Goal: Task Accomplishment & Management: Complete application form

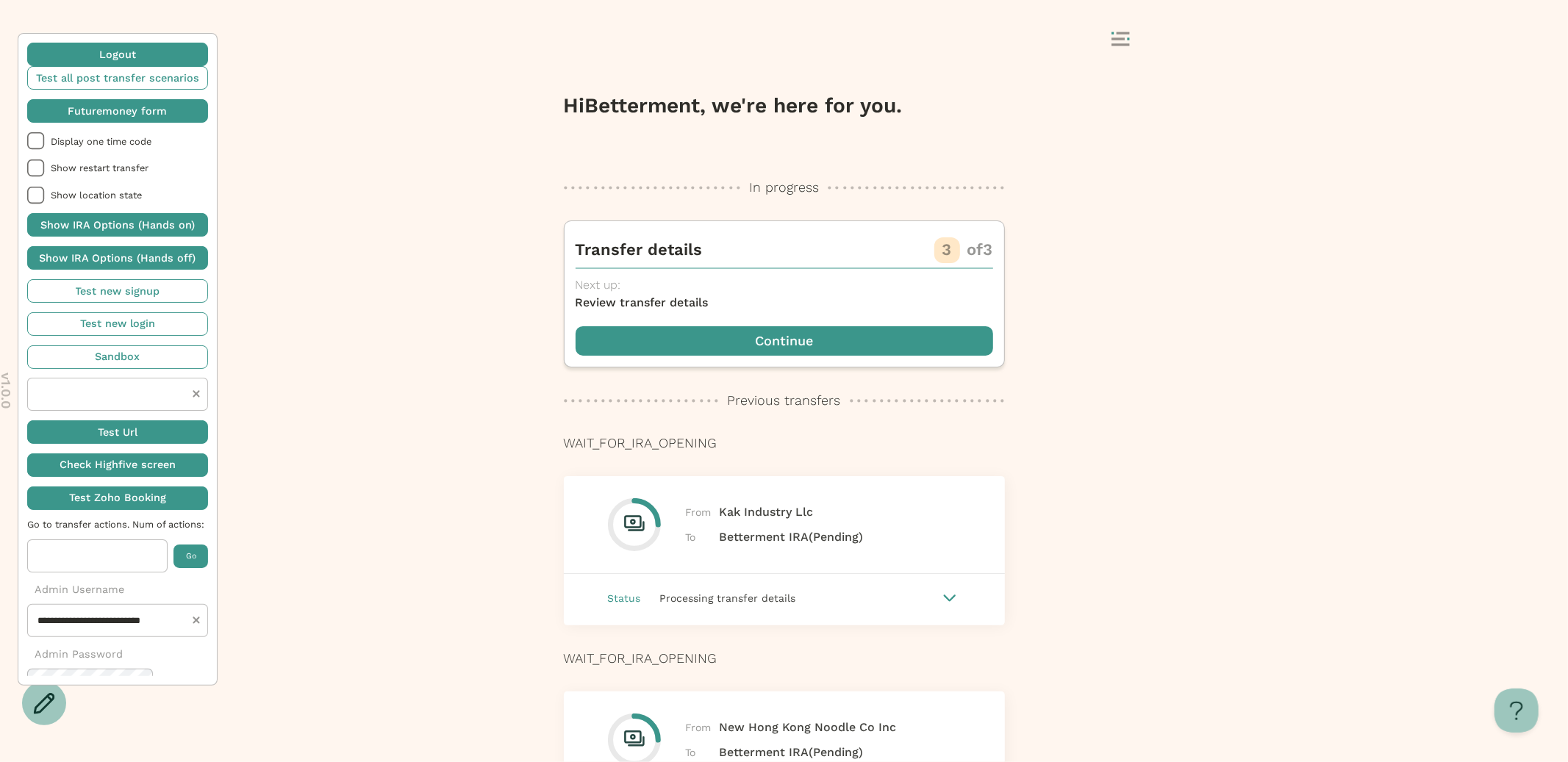
click at [106, 110] on span "button" at bounding box center [117, 112] width 180 height 24
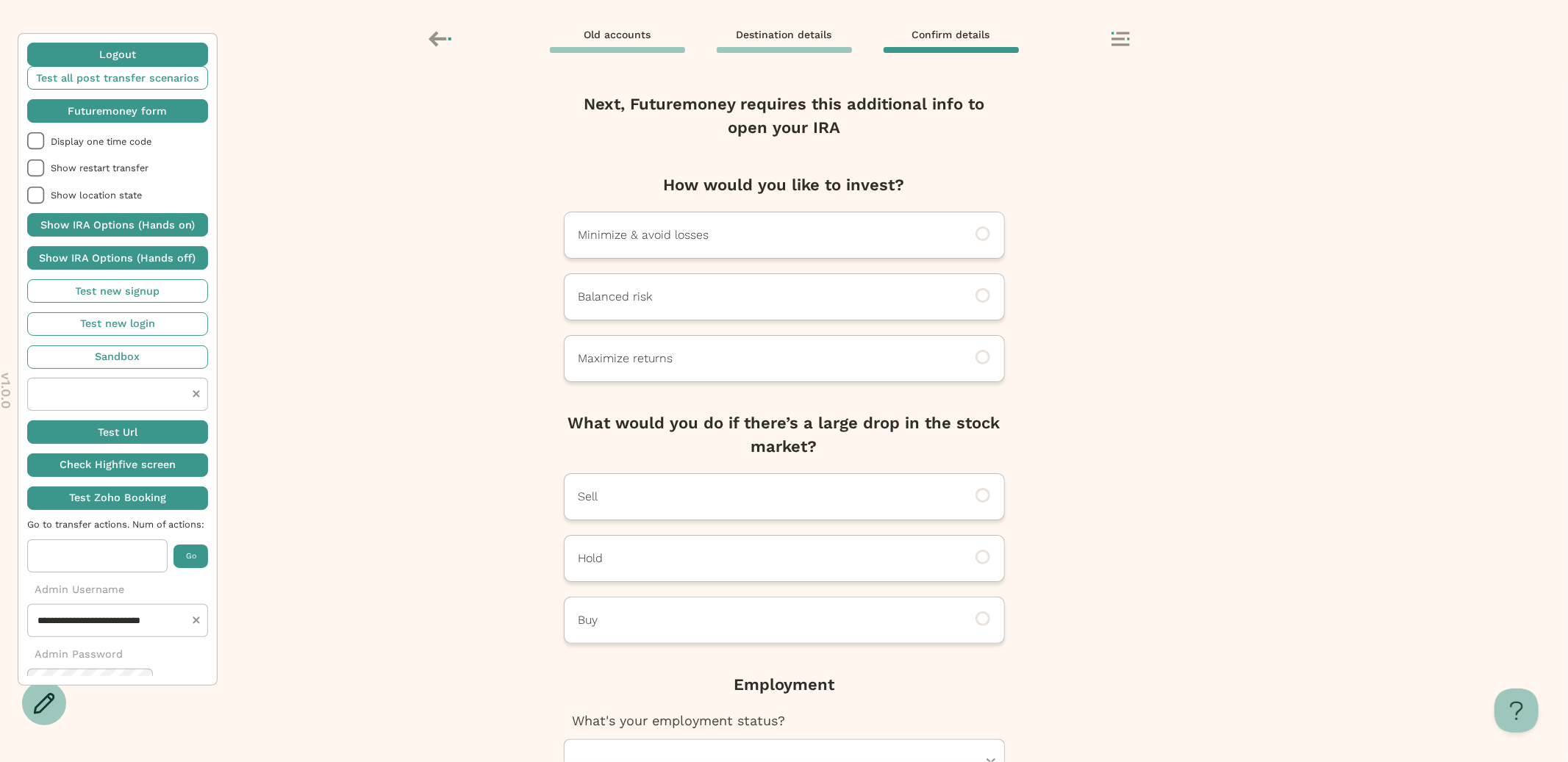
scroll to position [106, 0]
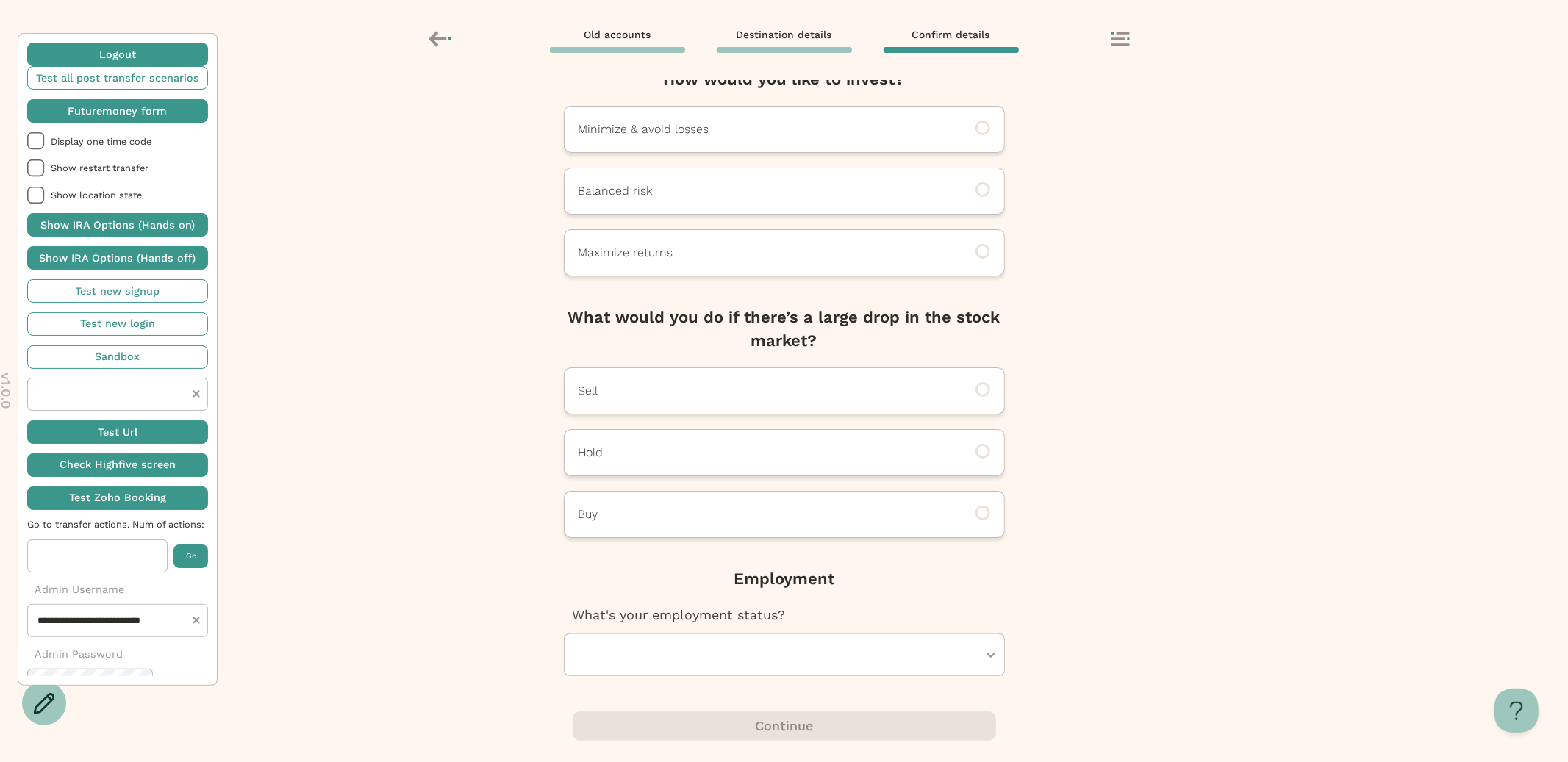
click at [695, 654] on div at bounding box center [776, 655] width 401 height 41
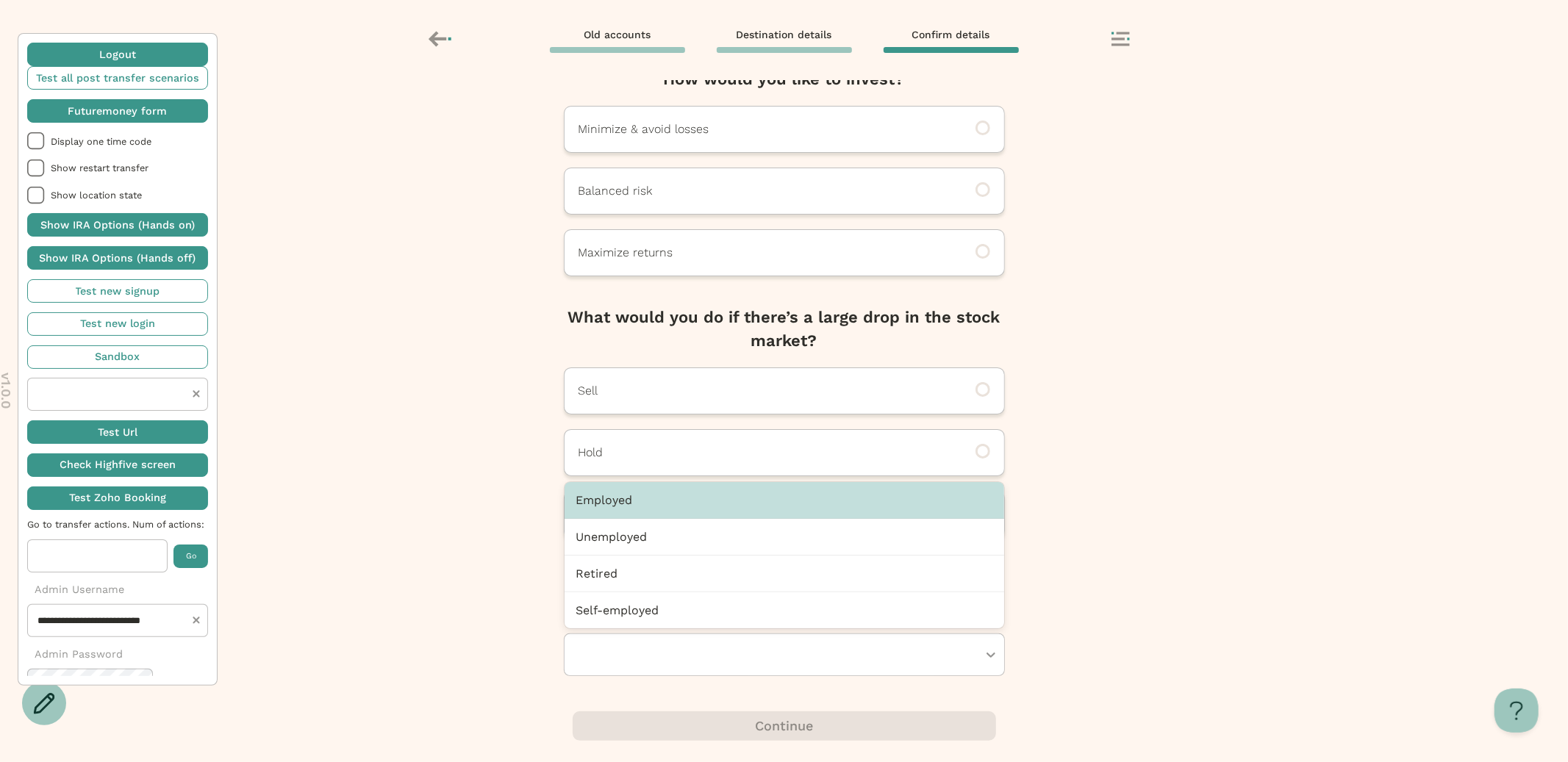
click at [676, 497] on div "Employed" at bounding box center [784, 500] width 439 height 37
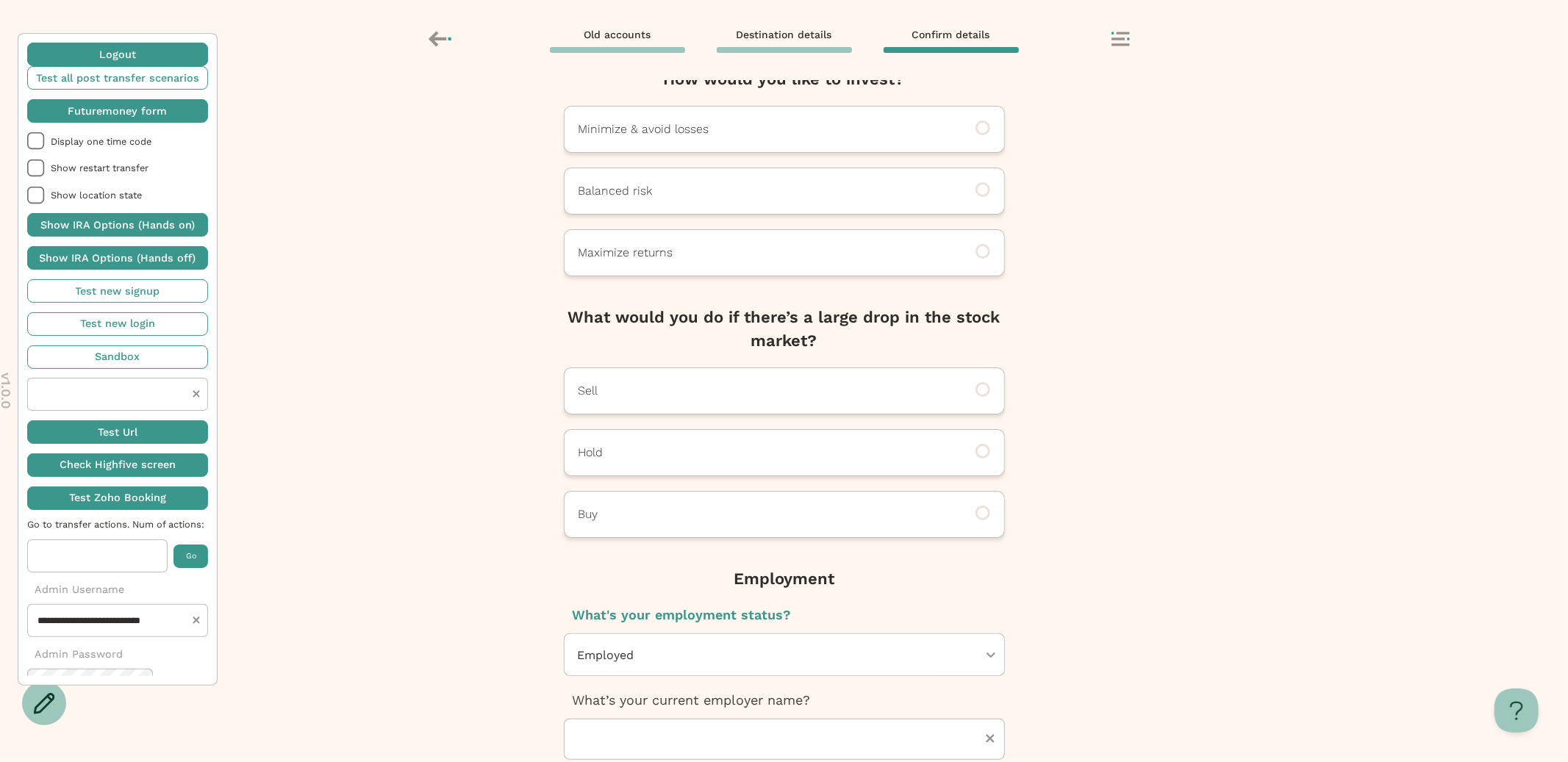
scroll to position [263, 0]
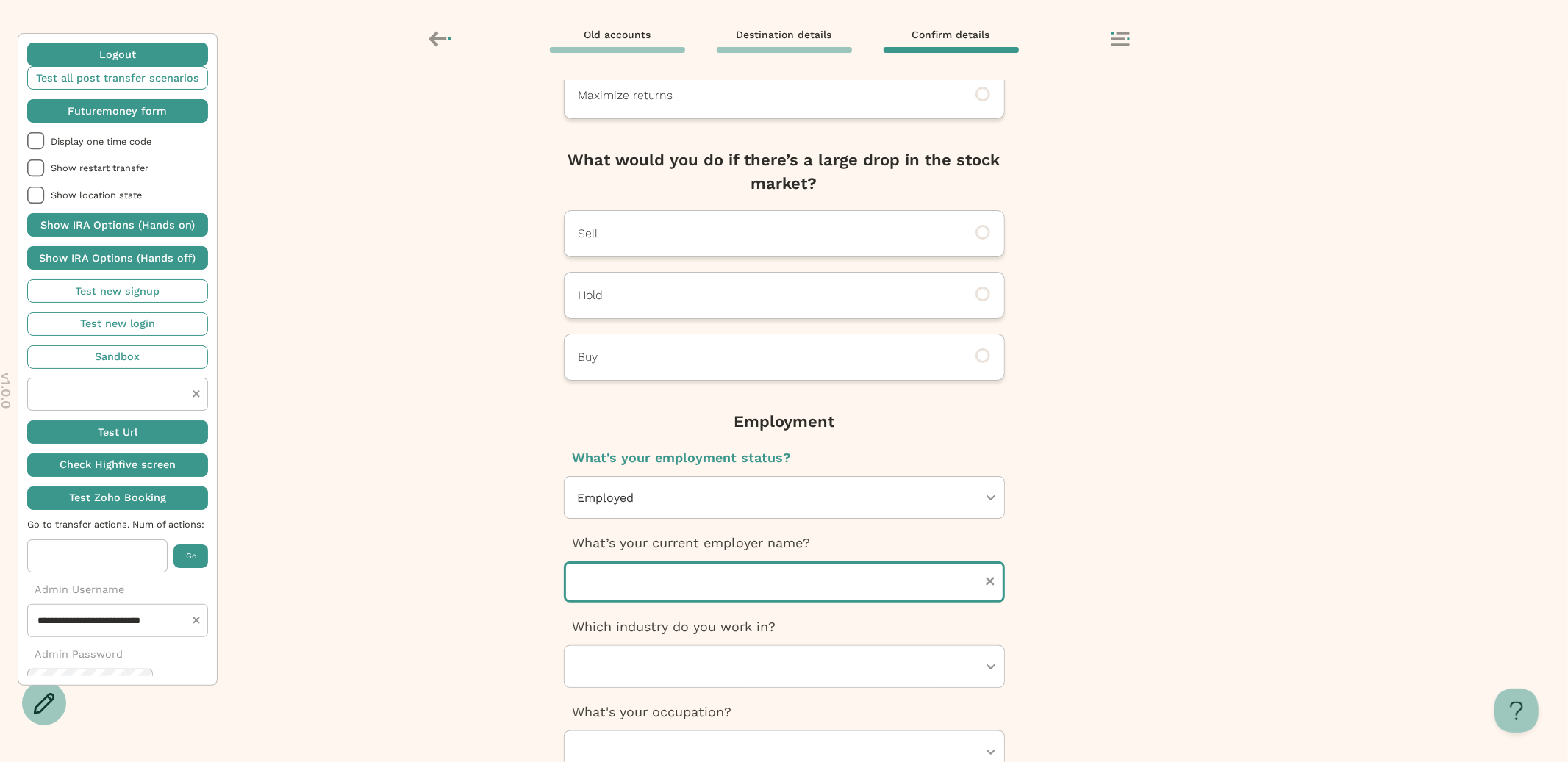
click at [686, 585] on input "text" at bounding box center [784, 582] width 441 height 41
type input "********"
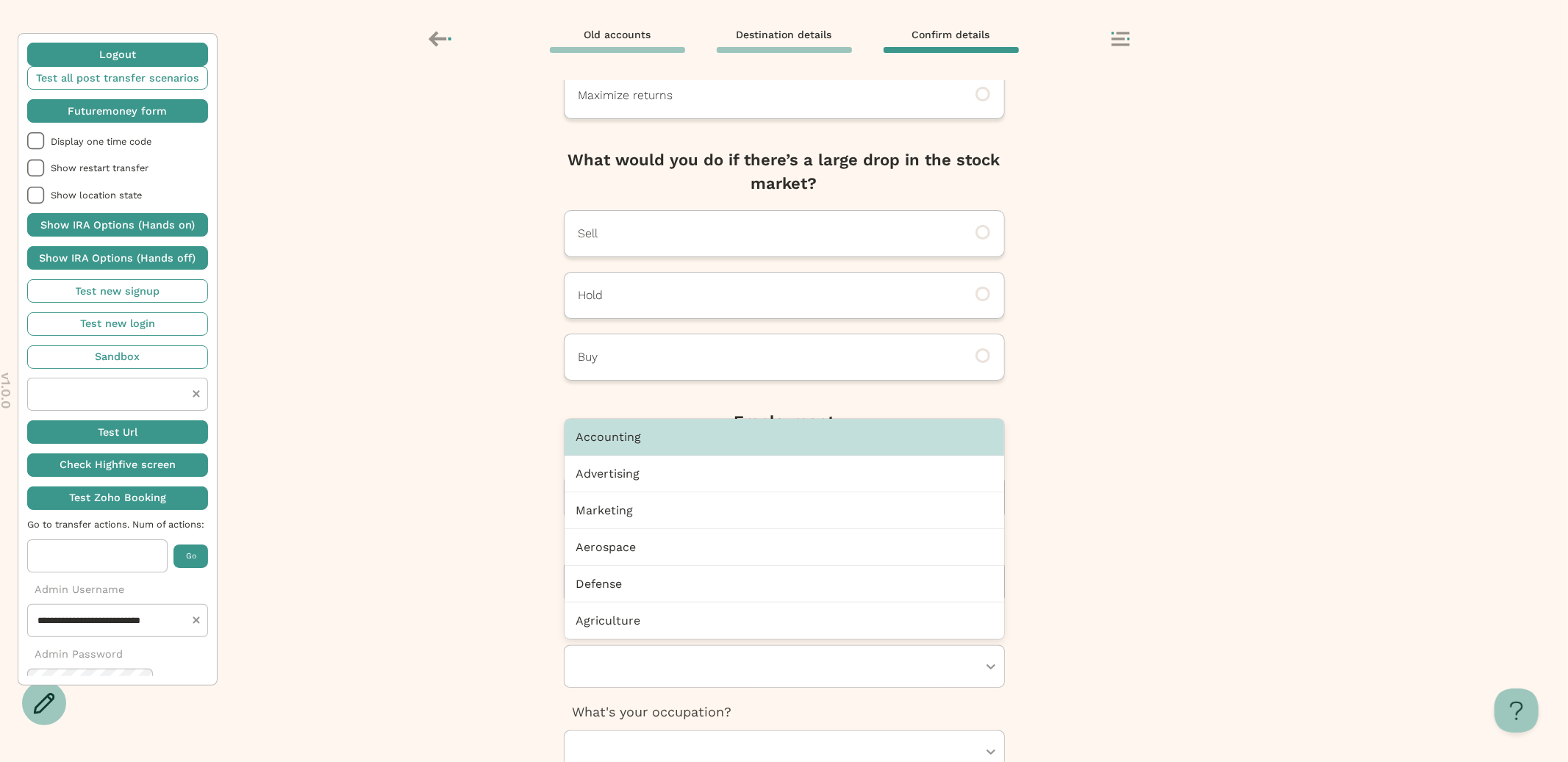
click at [613, 662] on div at bounding box center [776, 667] width 401 height 41
type input "*"
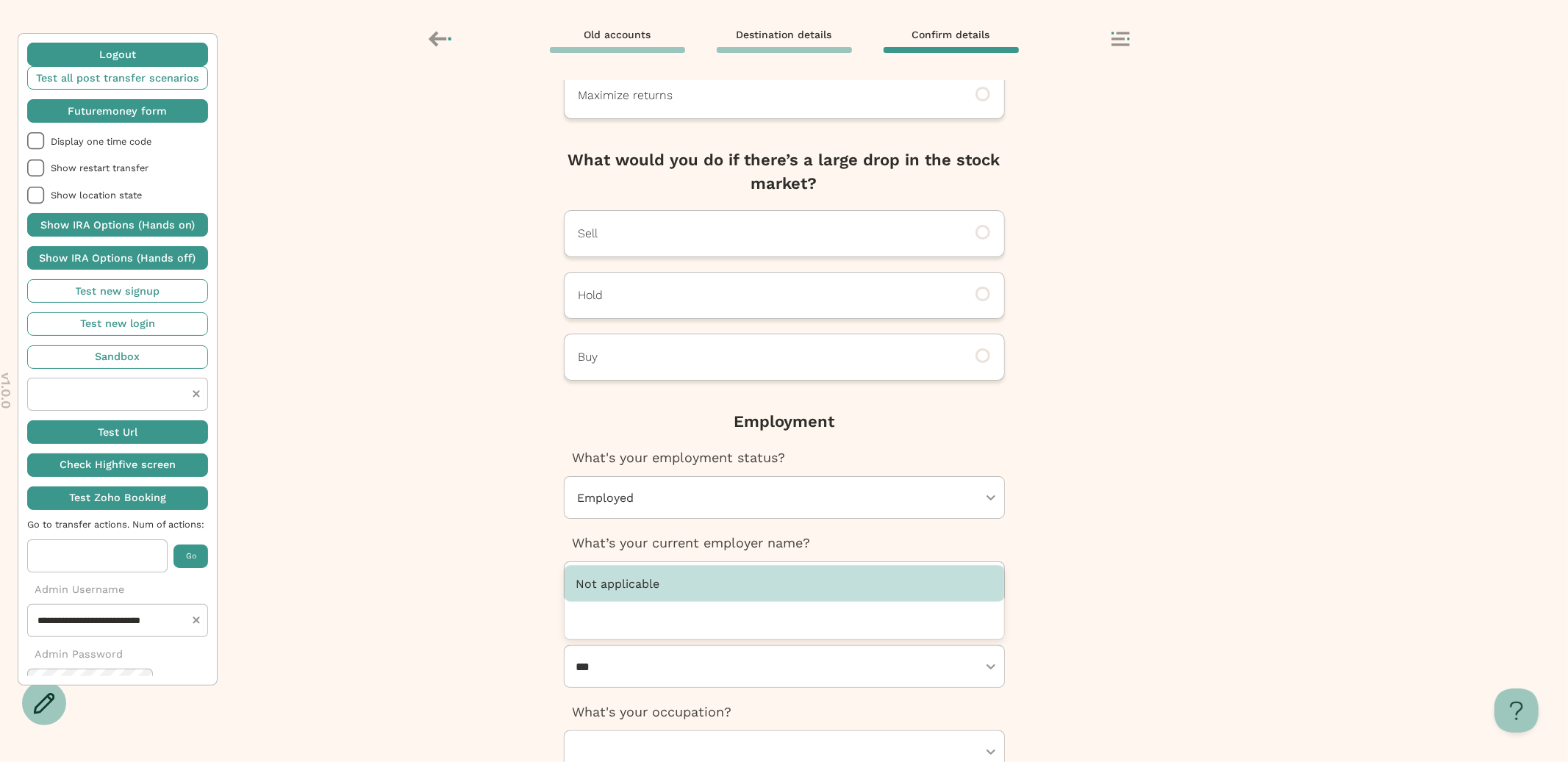
type input "***"
click at [617, 740] on div at bounding box center [776, 752] width 401 height 41
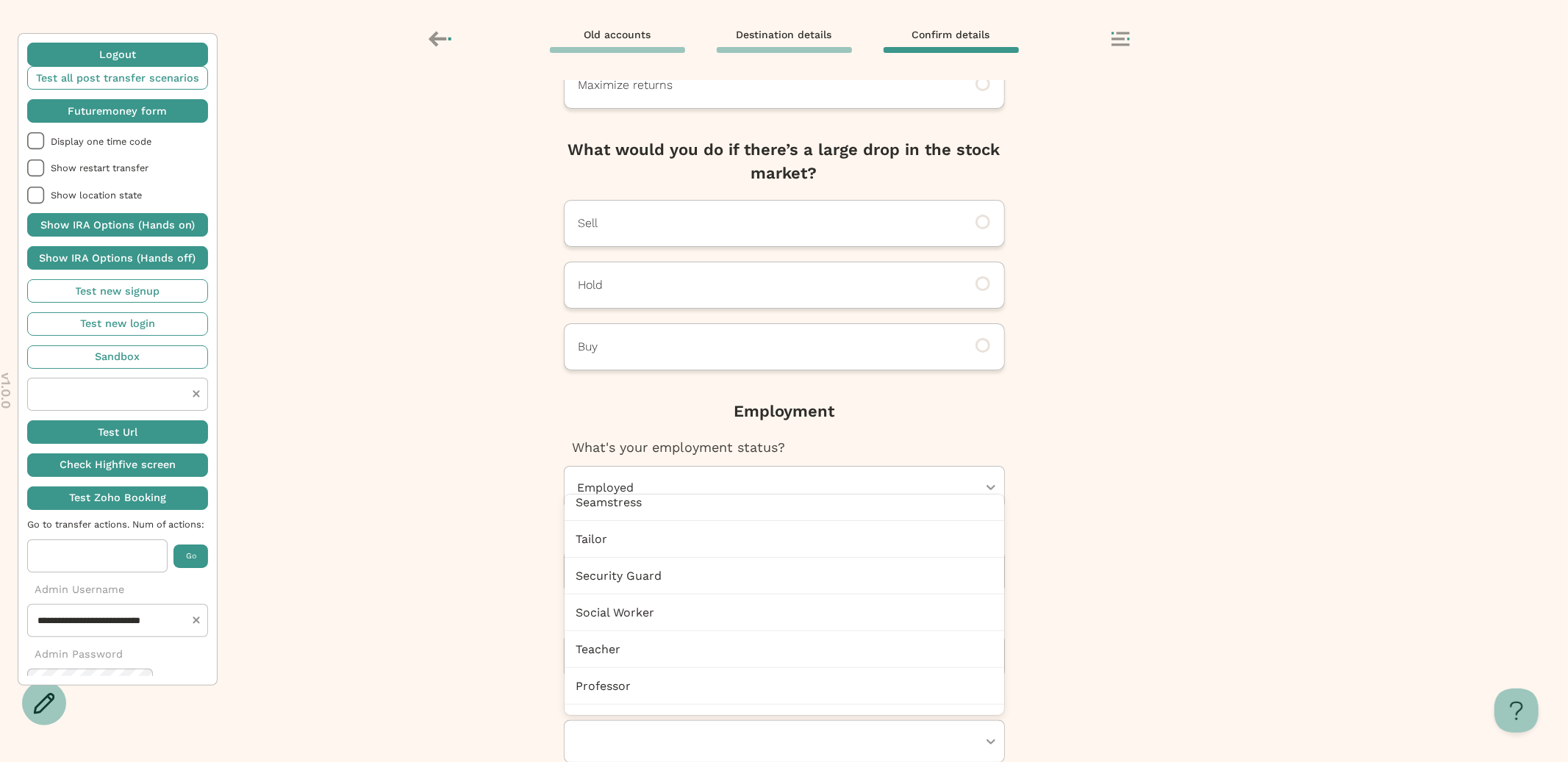
scroll to position [3911, 0]
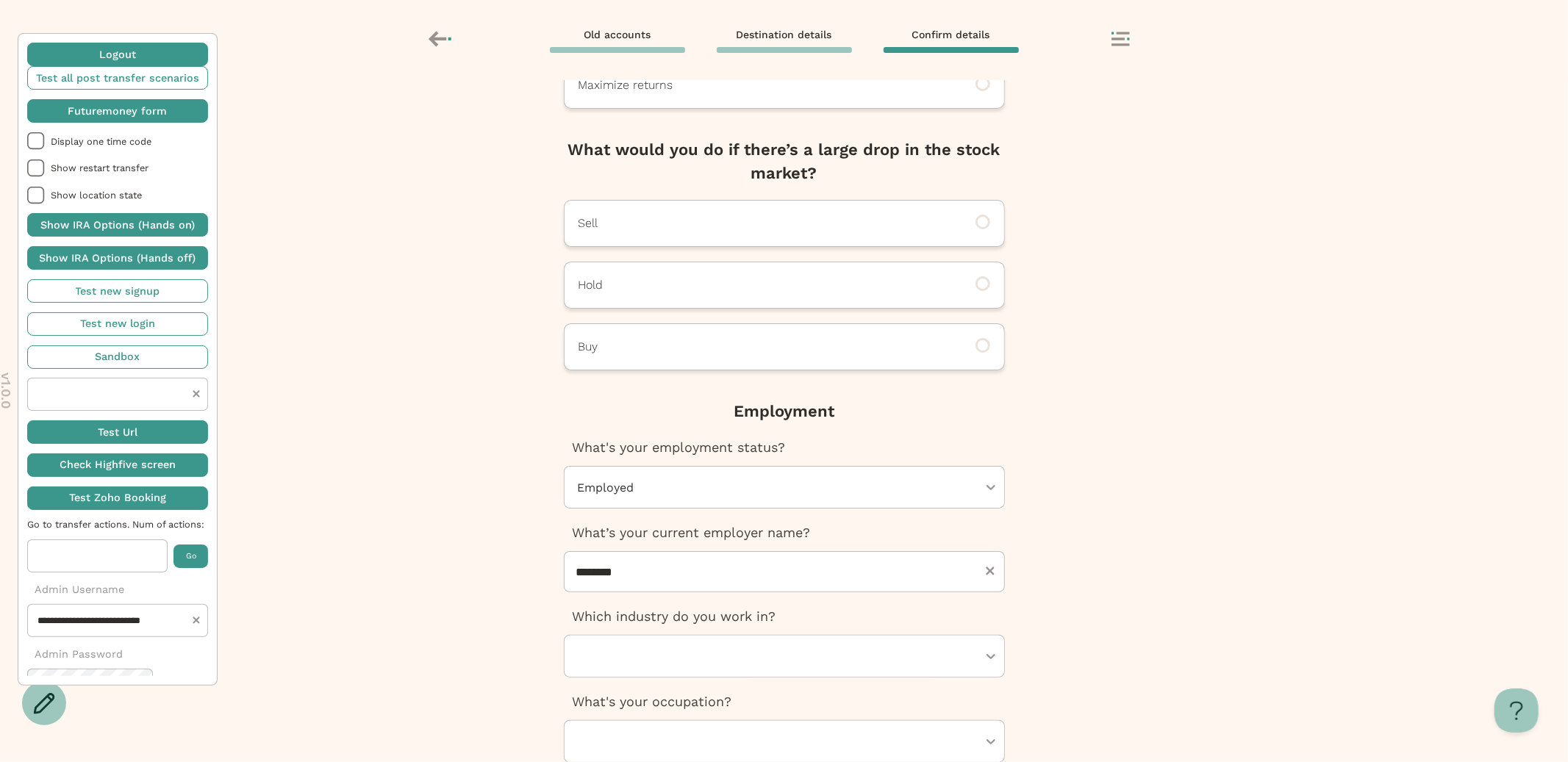
click at [1197, 542] on div "Next, Futuremoney requires this additional info to open your IRA How would you …" at bounding box center [784, 421] width 1568 height 682
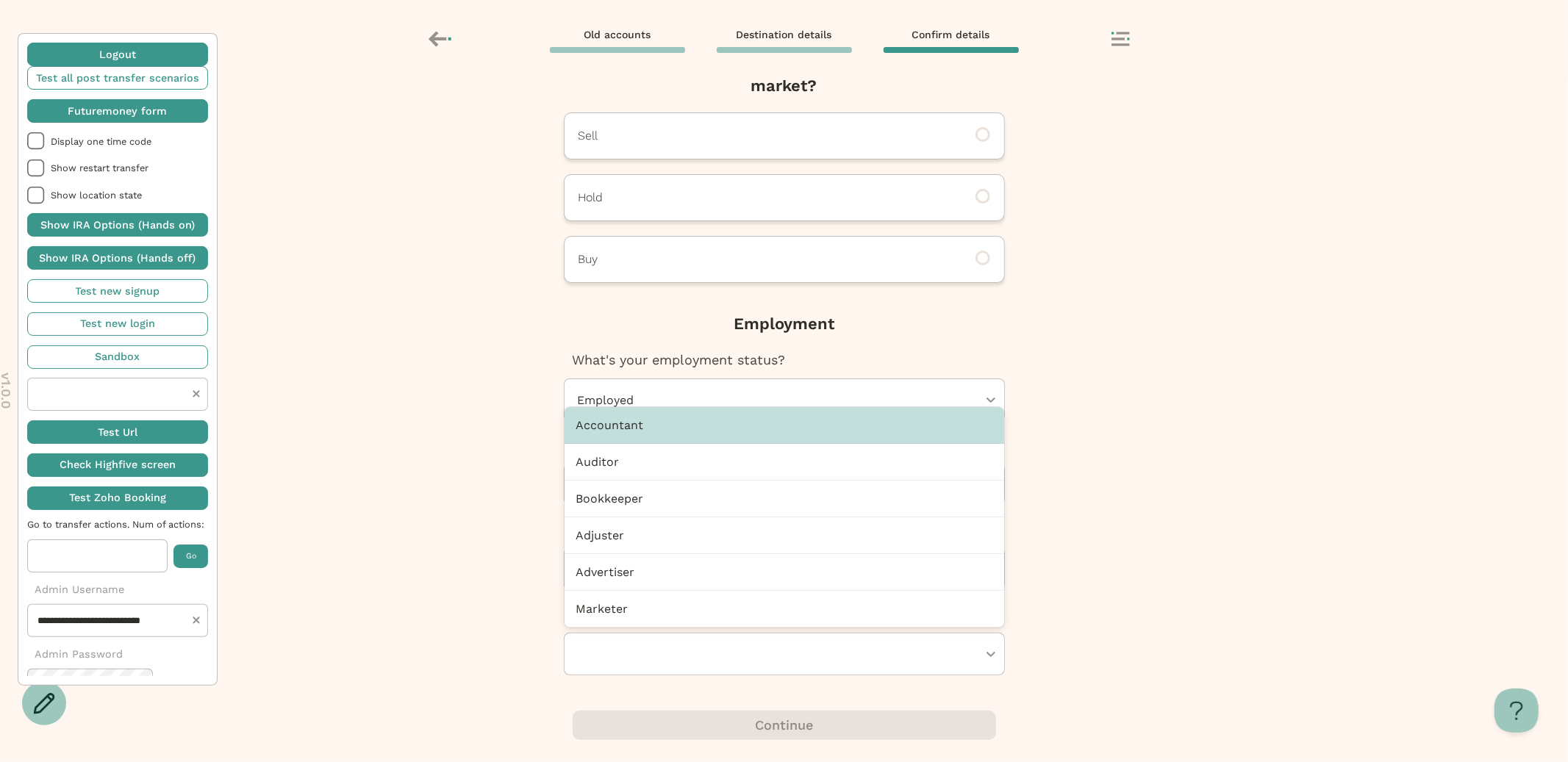
click at [774, 654] on div at bounding box center [776, 654] width 401 height 41
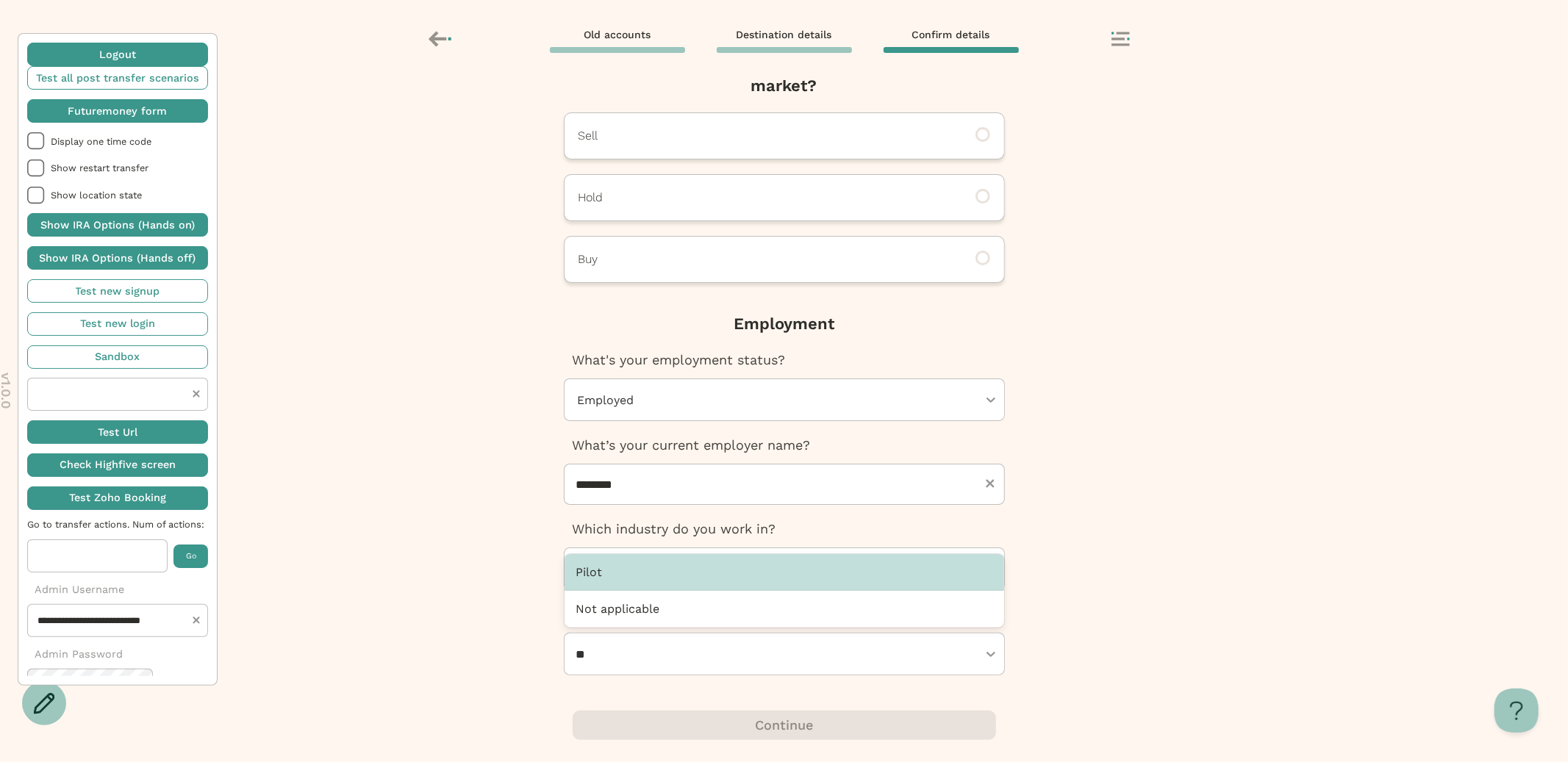
type input "*"
type input "*******"
click at [1062, 641] on div "Next, Futuremoney requires this additional info to open your IRA How would you …" at bounding box center [784, 421] width 1568 height 682
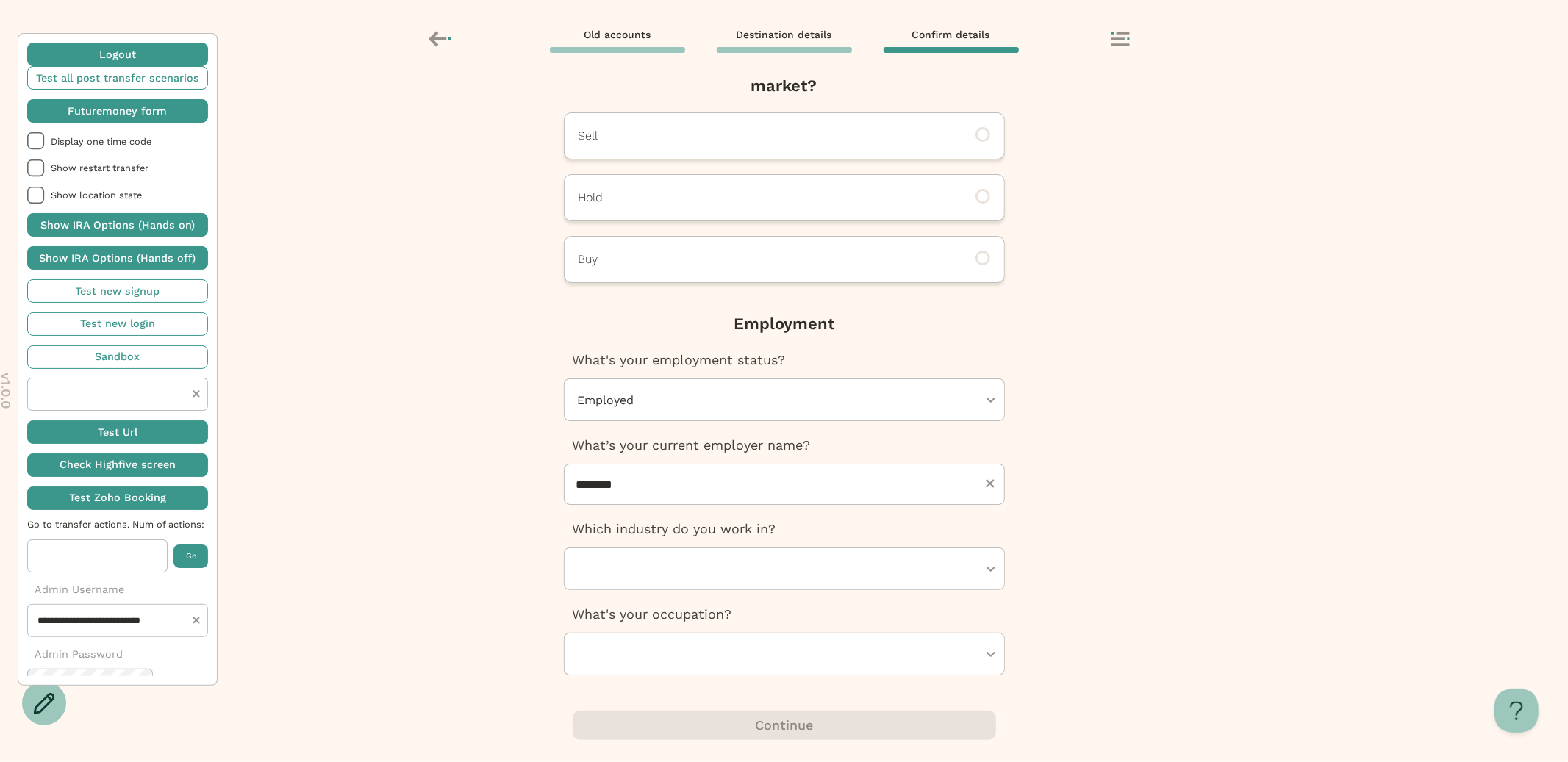
click at [839, 659] on div at bounding box center [776, 654] width 401 height 41
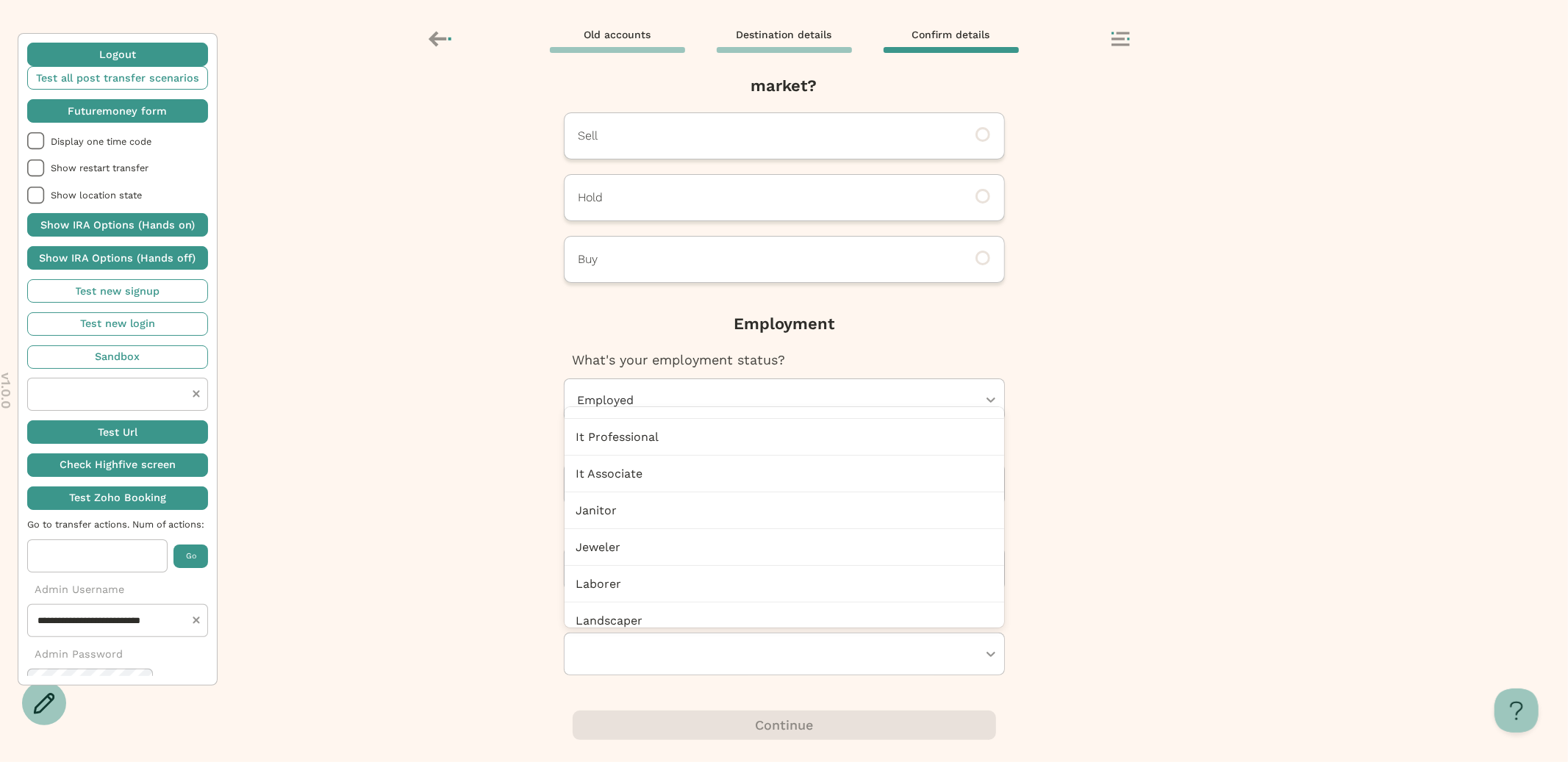
scroll to position [2861, 0]
click at [679, 633] on div "Office Associate" at bounding box center [784, 651] width 439 height 37
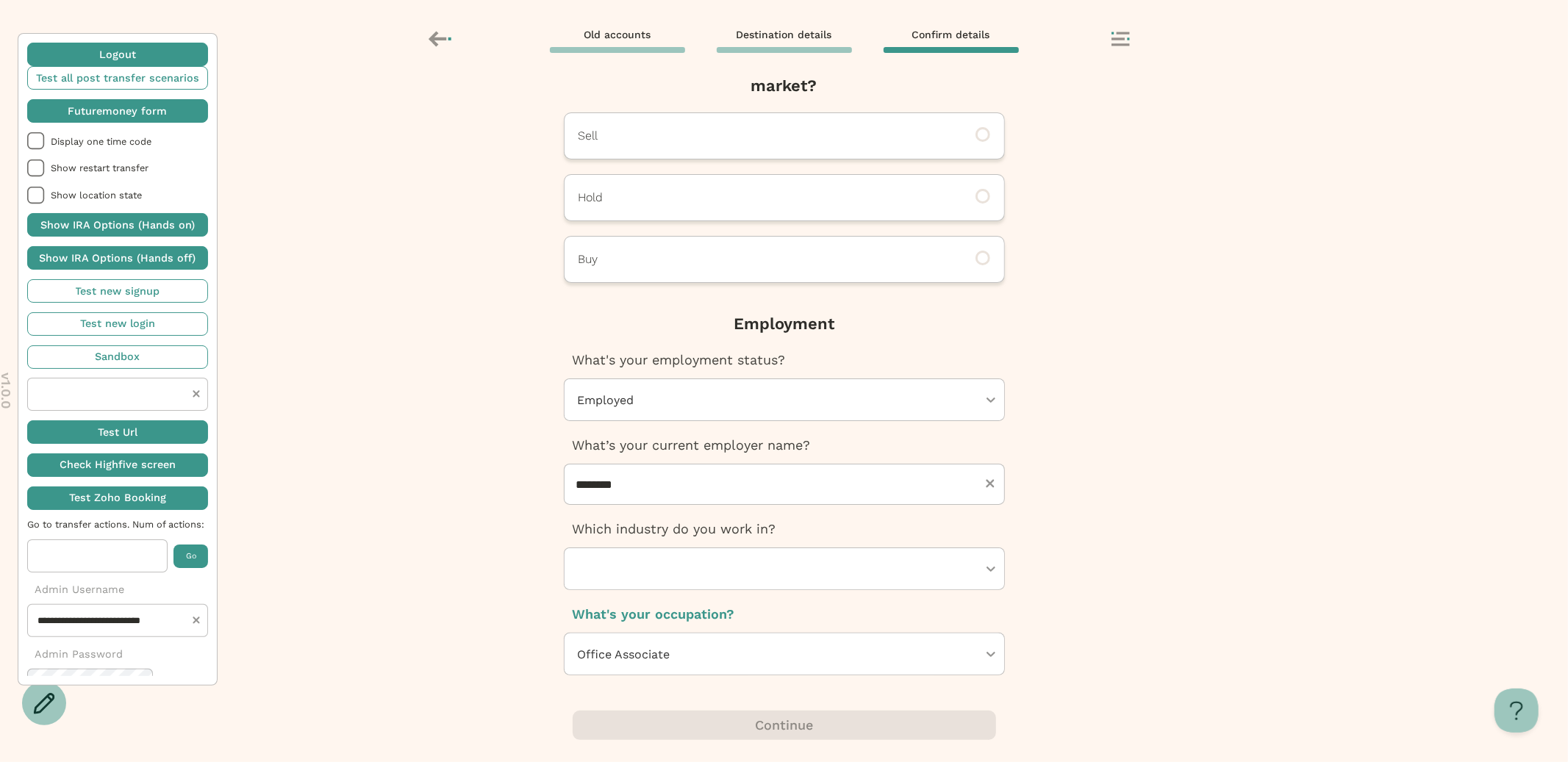
click at [892, 583] on div at bounding box center [776, 569] width 401 height 41
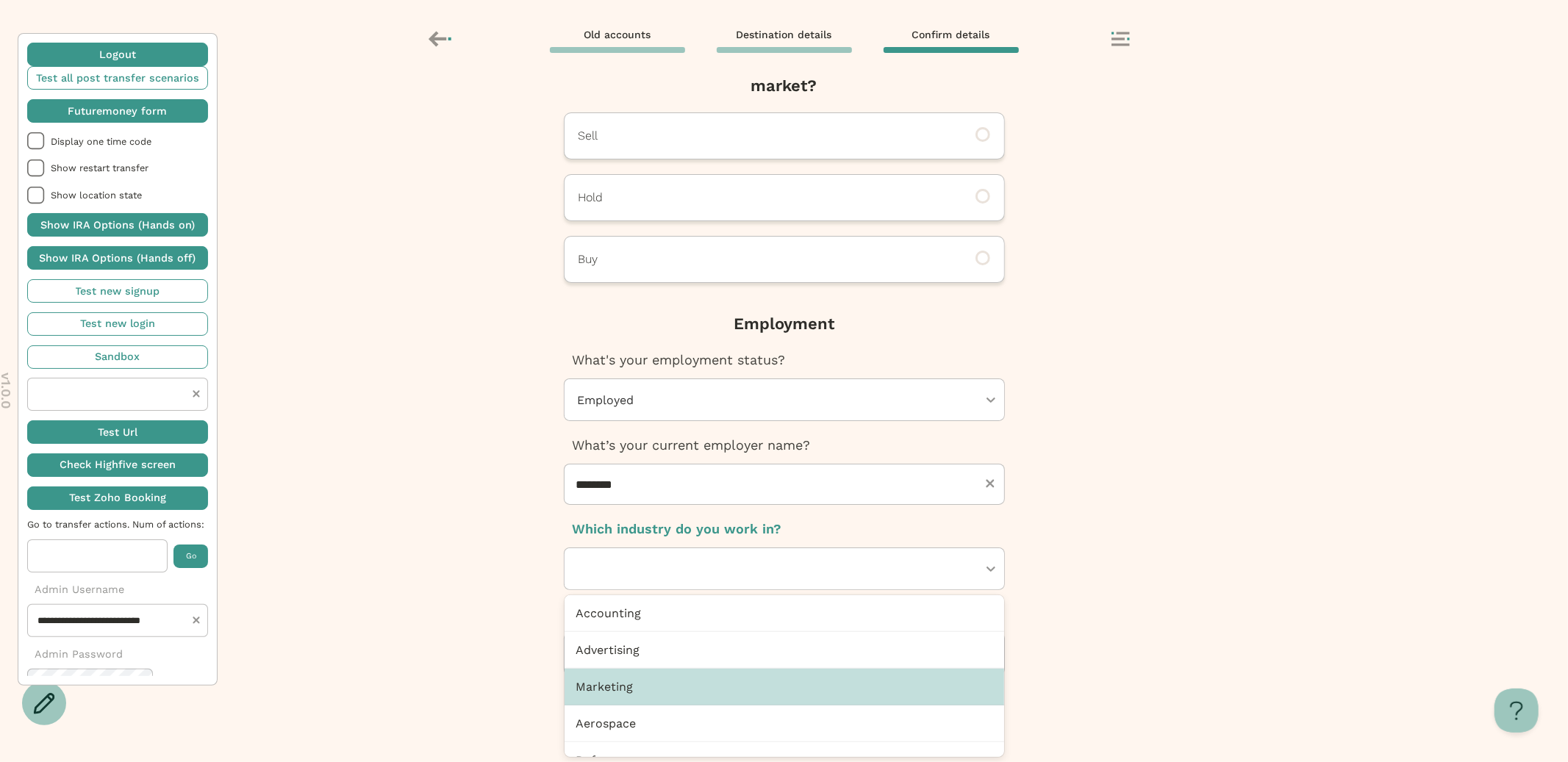
click at [749, 685] on div "Marketing" at bounding box center [784, 687] width 439 height 37
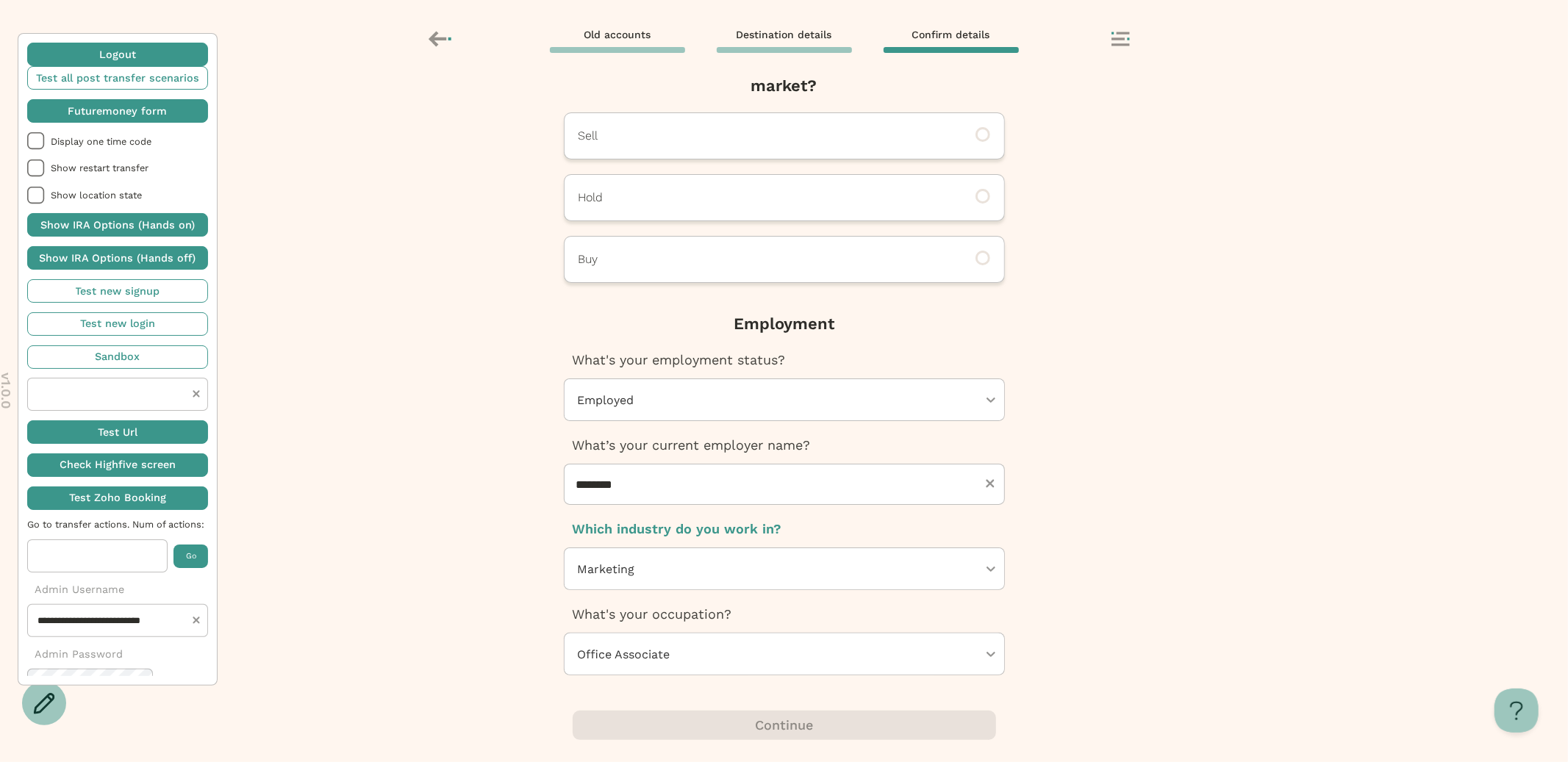
click at [782, 548] on div at bounding box center [776, 569] width 401 height 41
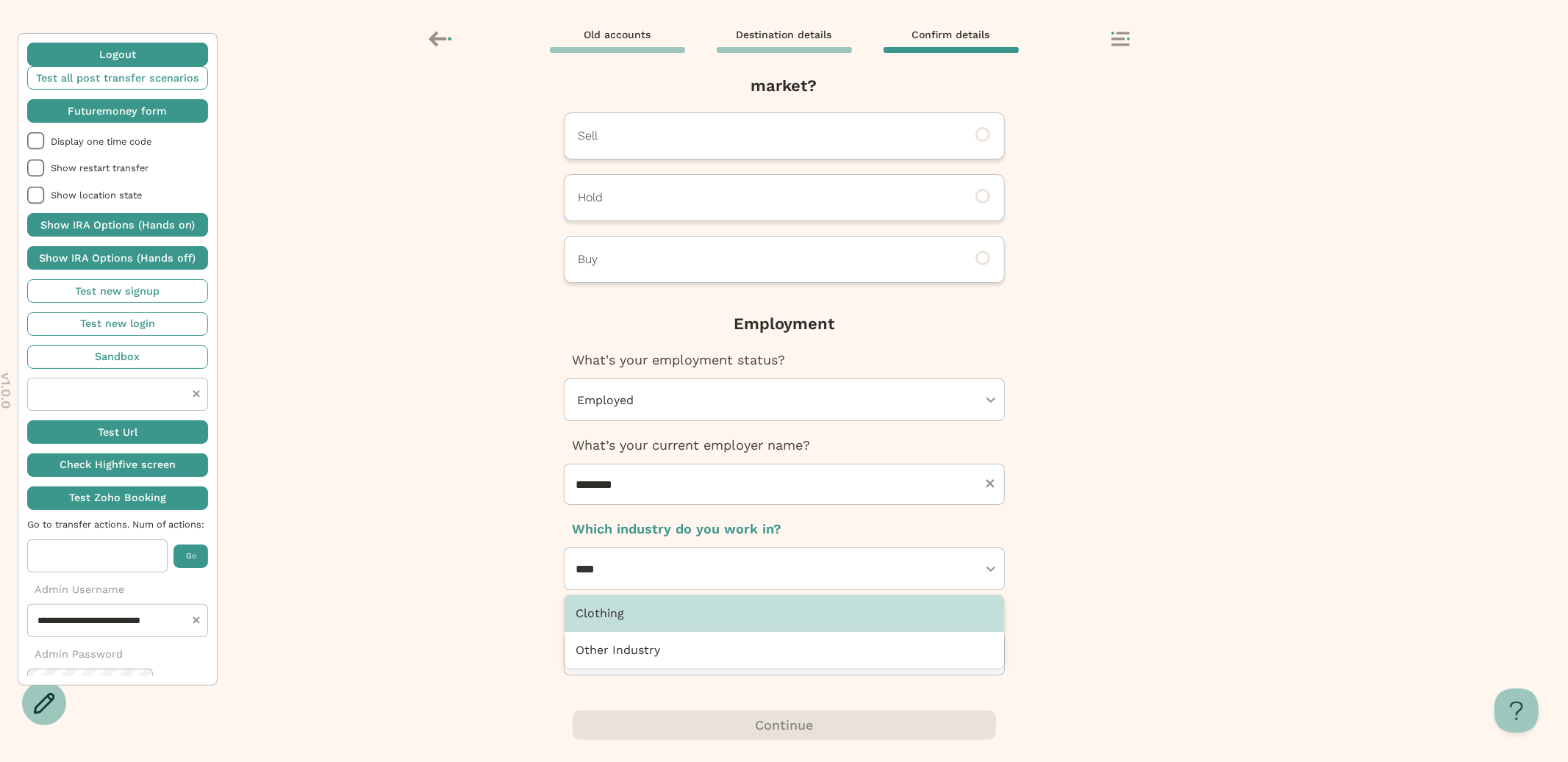
type input "*****"
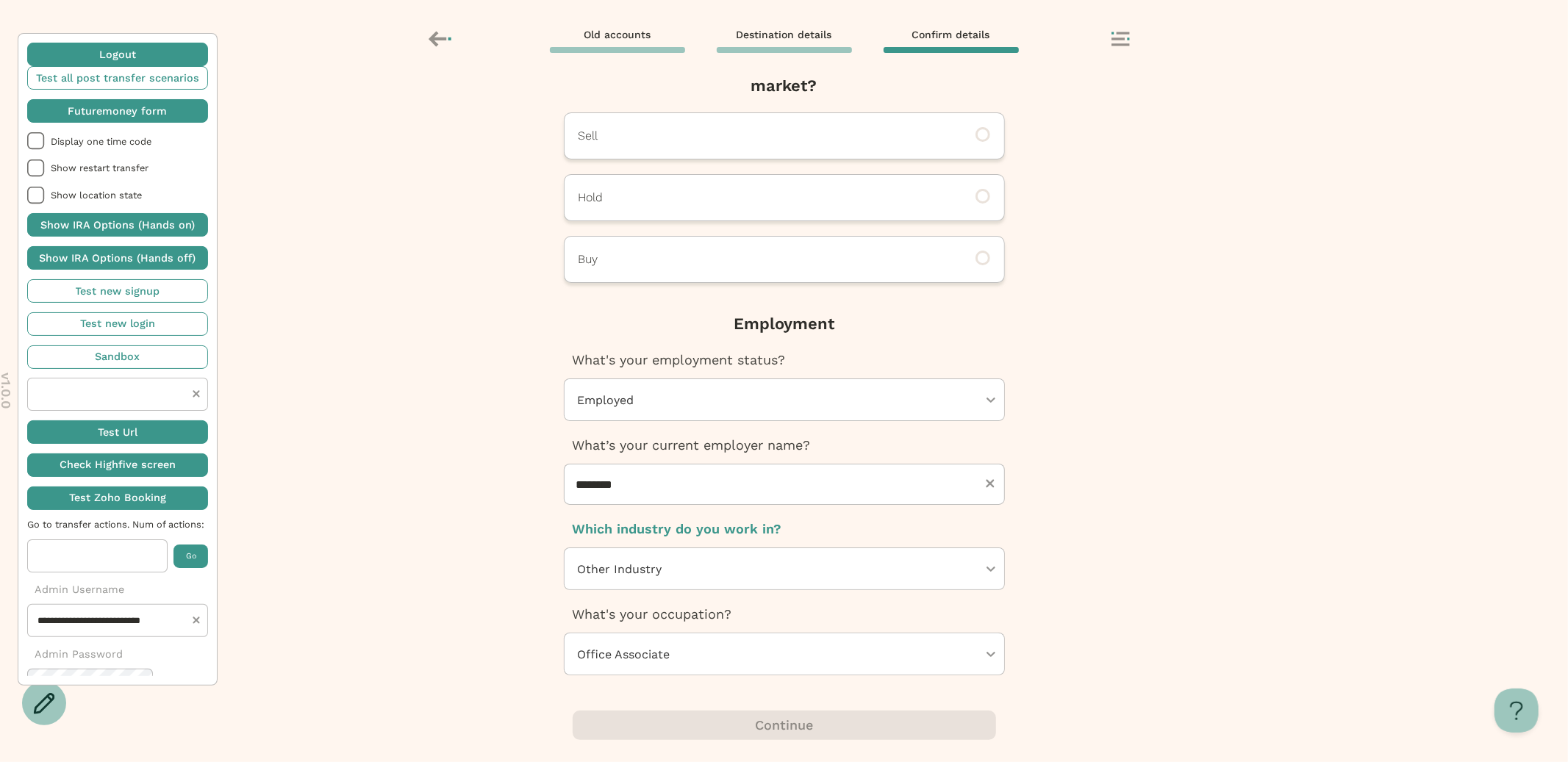
click at [1153, 599] on div "Next, Futuremoney requires this additional info to open your IRA How would you …" at bounding box center [784, 421] width 1568 height 682
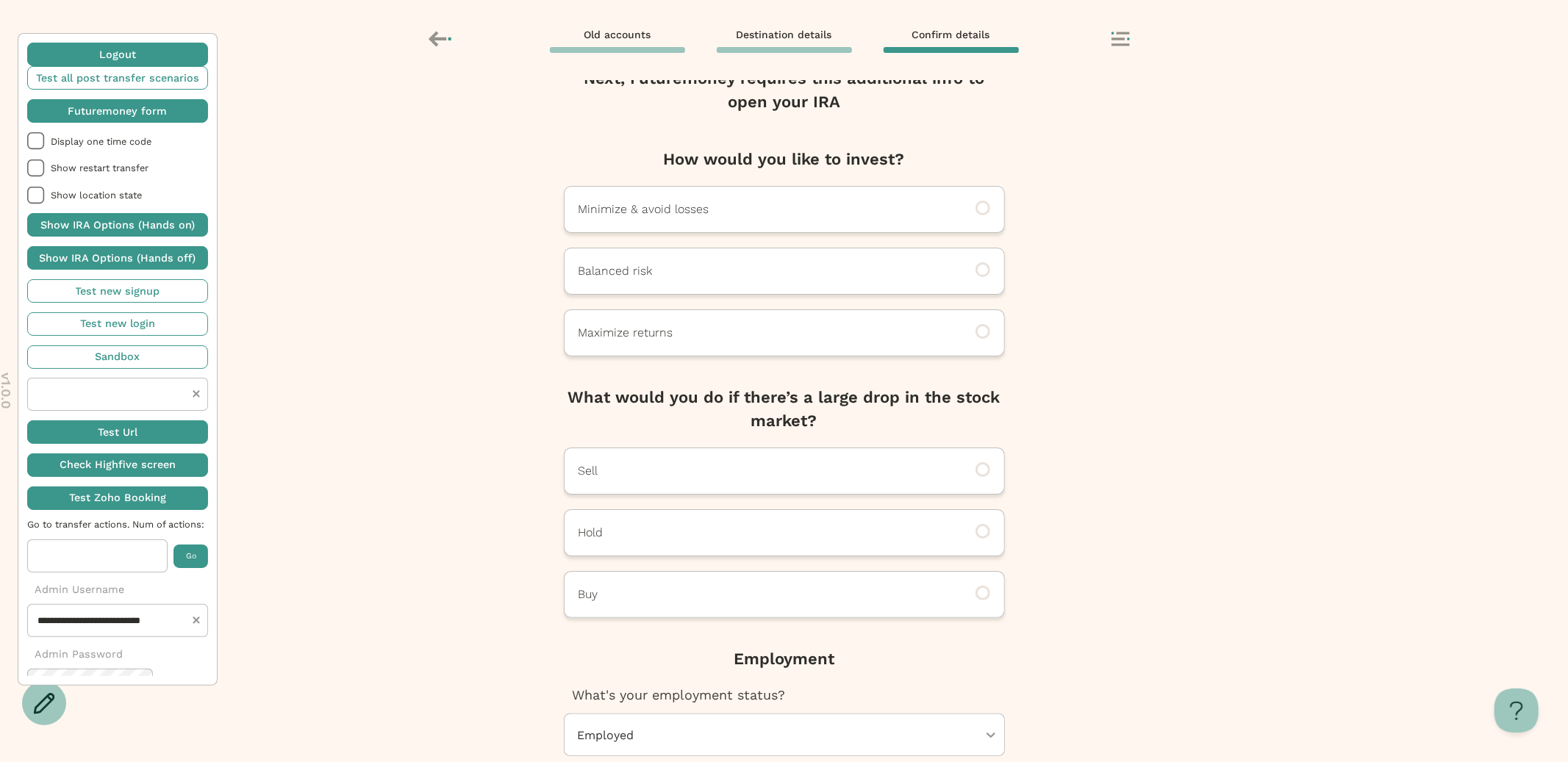
scroll to position [0, 0]
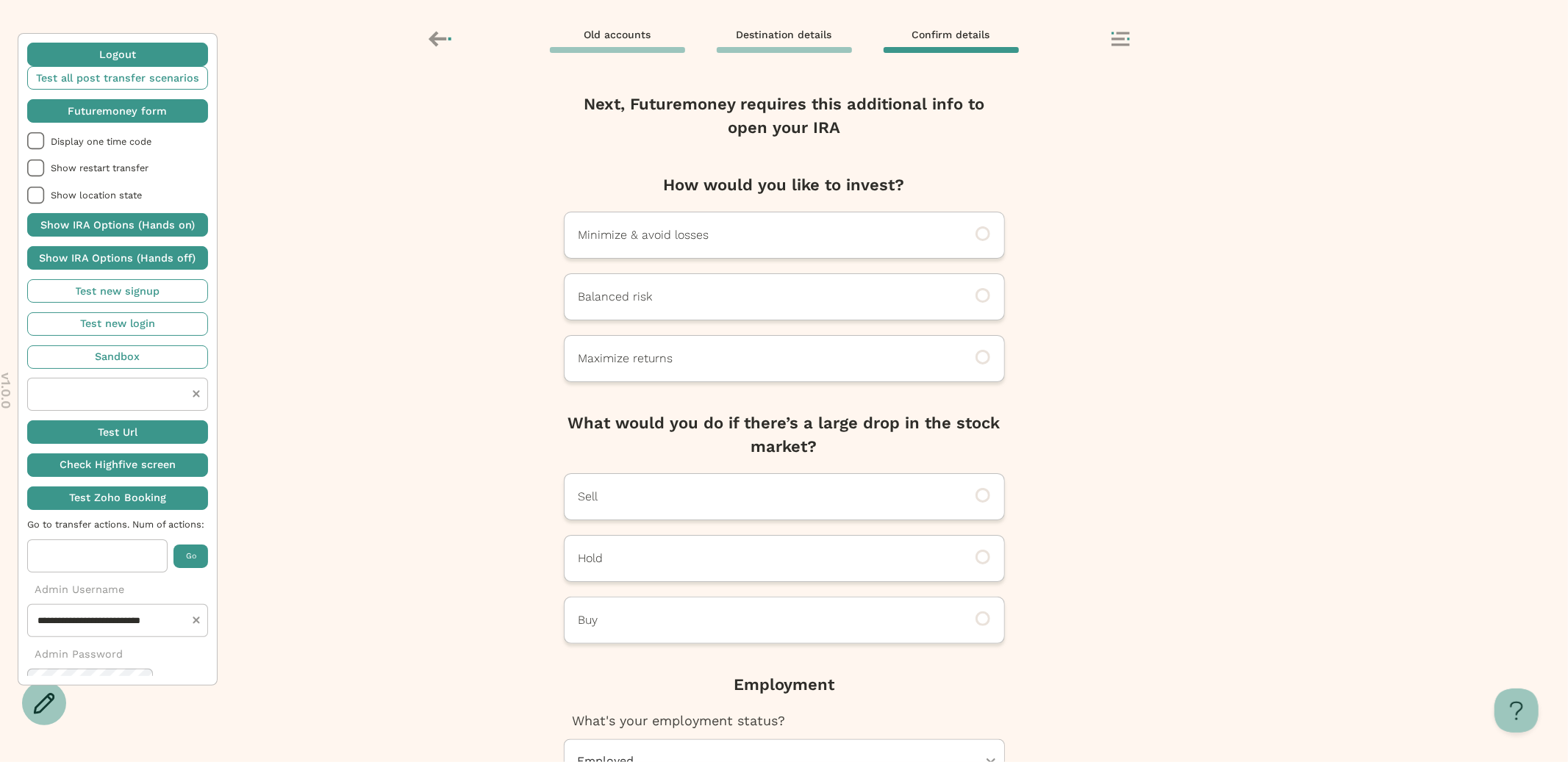
click at [400, 352] on div "Next, Futuremoney requires this additional info to open your IRA How would you …" at bounding box center [784, 421] width 1568 height 682
